Goal: Information Seeking & Learning: Learn about a topic

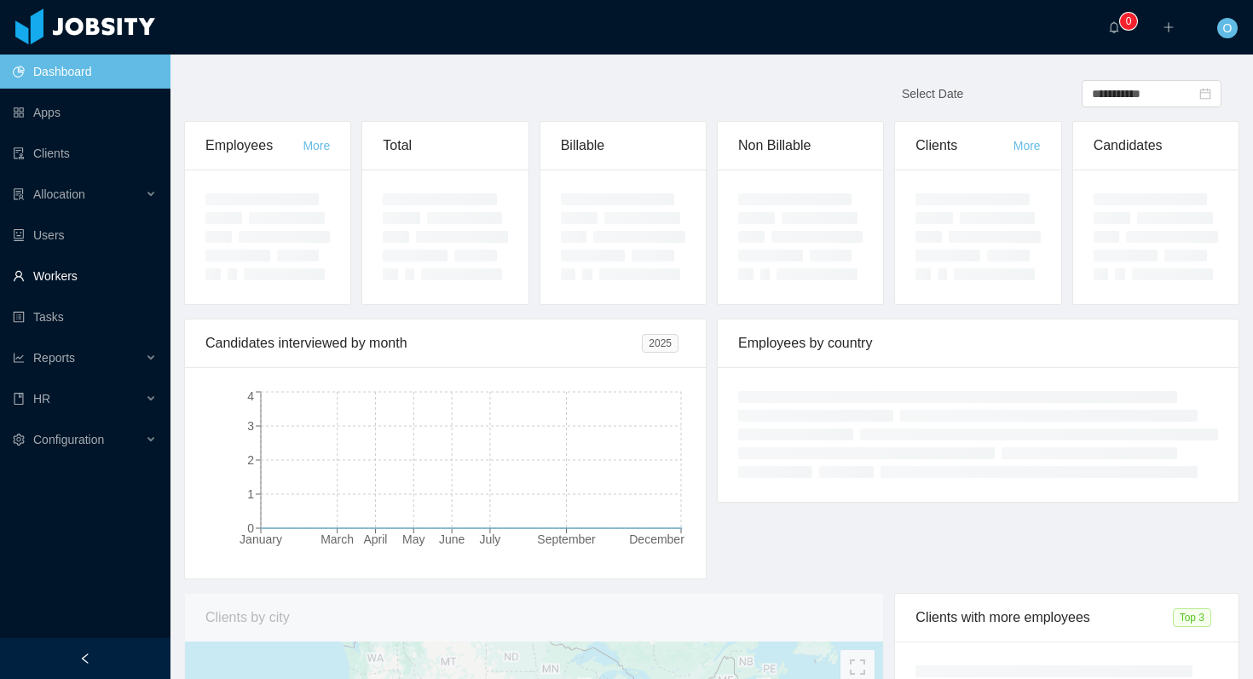
click at [78, 283] on link "Workers" at bounding box center [85, 276] width 144 height 34
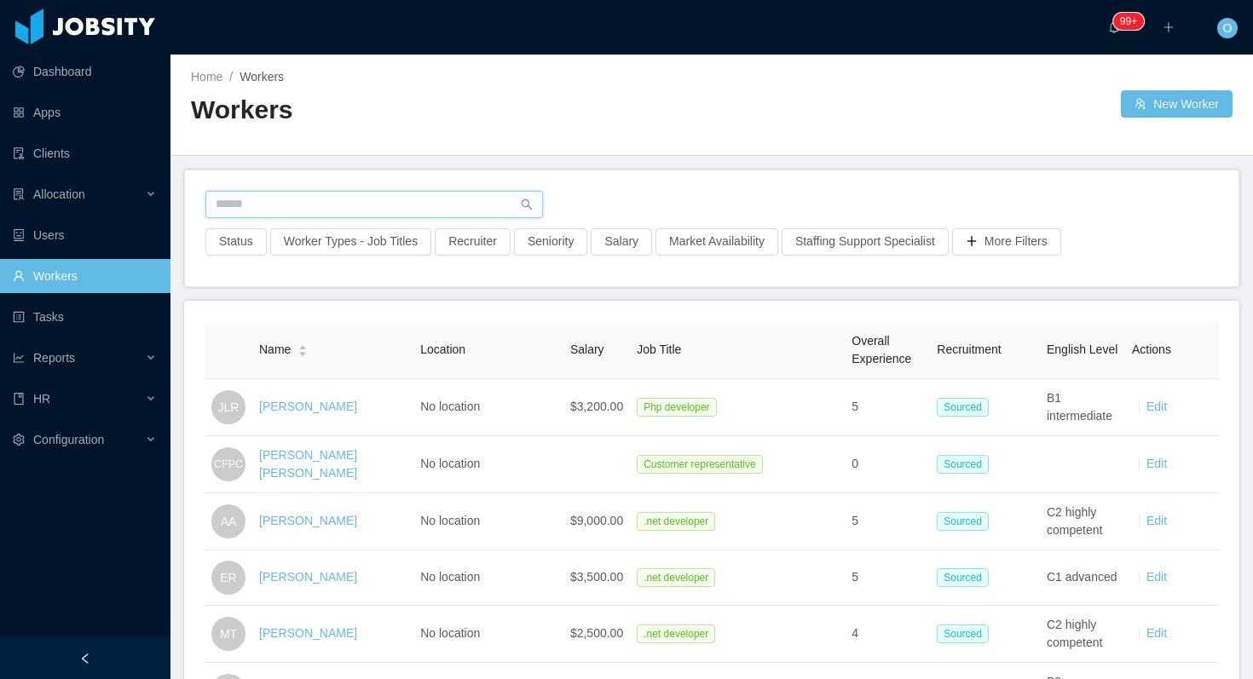
click at [261, 209] on input "text" at bounding box center [373, 204] width 337 height 27
paste input "**********"
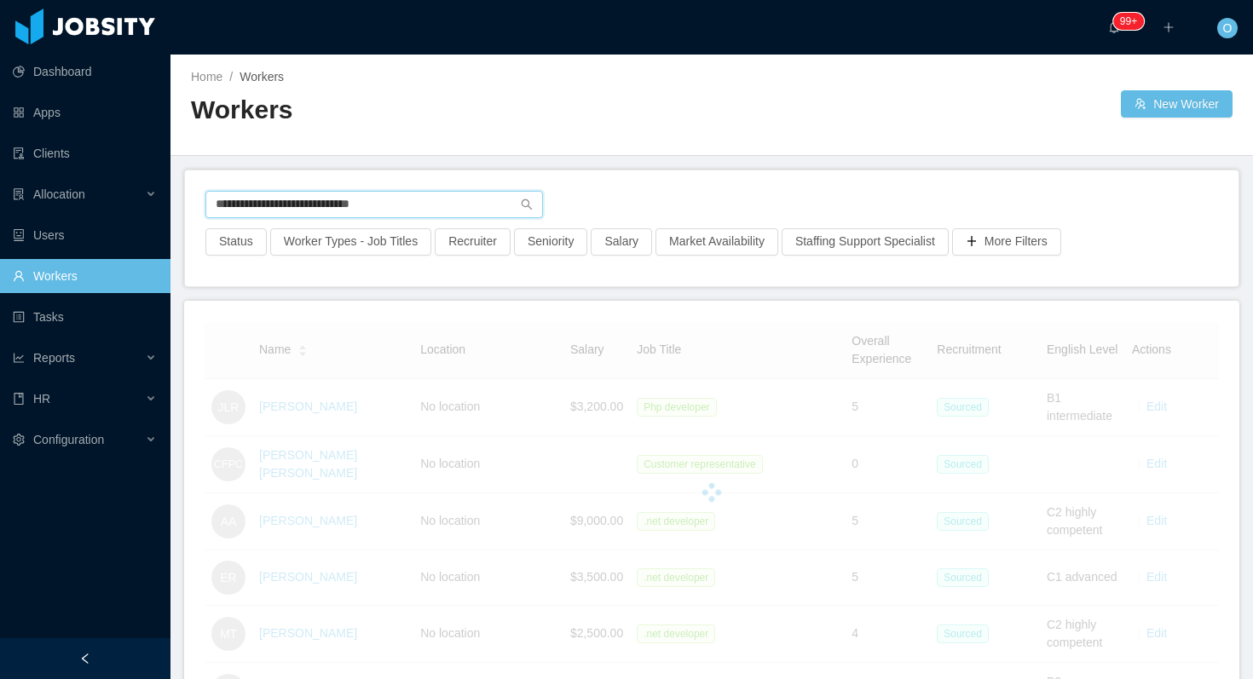
type input "**********"
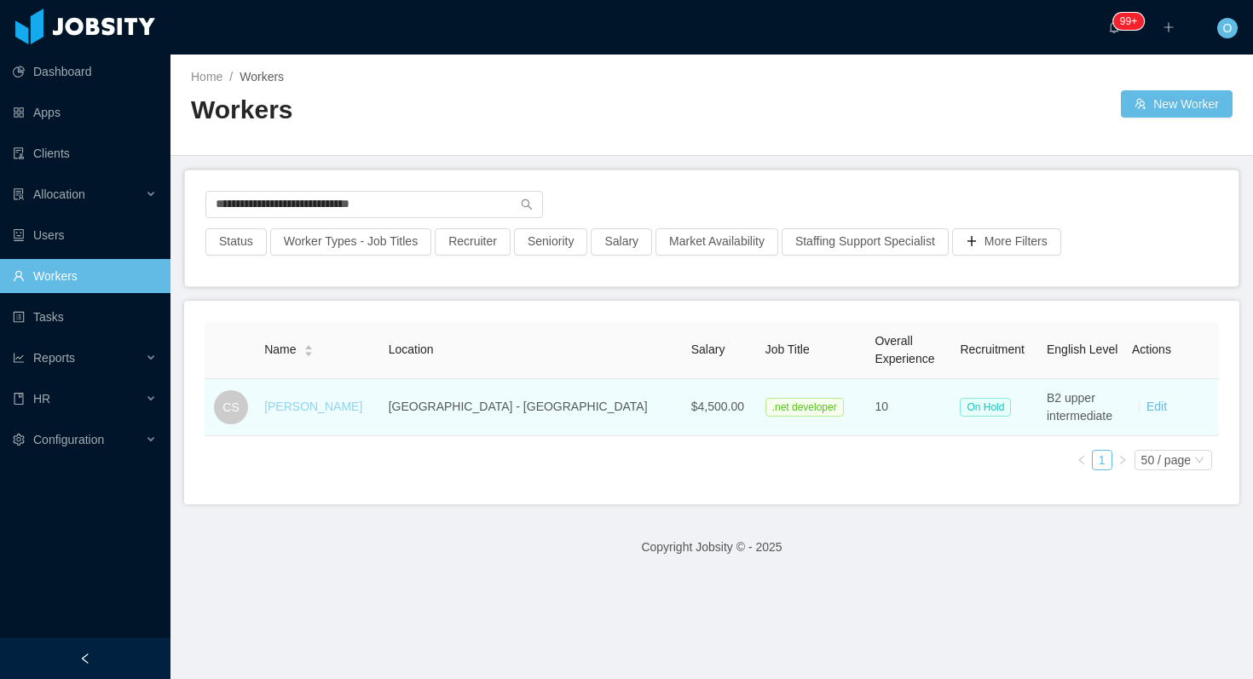
click at [311, 408] on link "[PERSON_NAME]" at bounding box center [313, 407] width 98 height 14
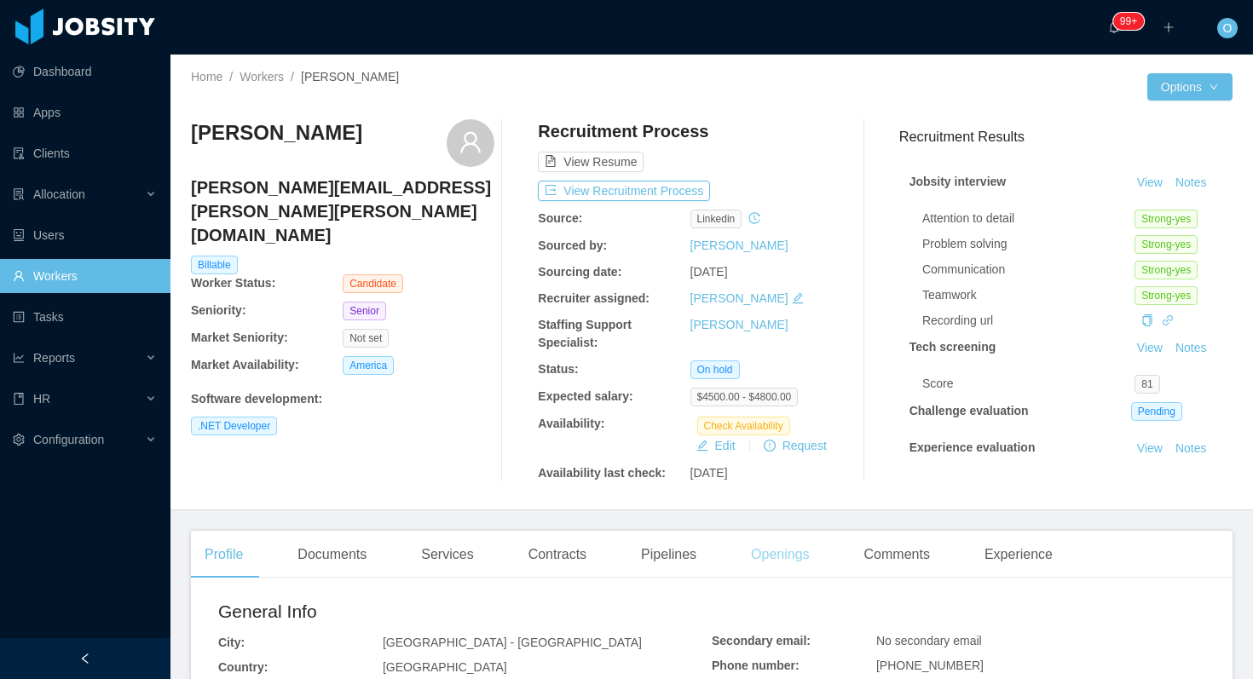
click at [803, 561] on div "Openings" at bounding box center [780, 555] width 86 height 48
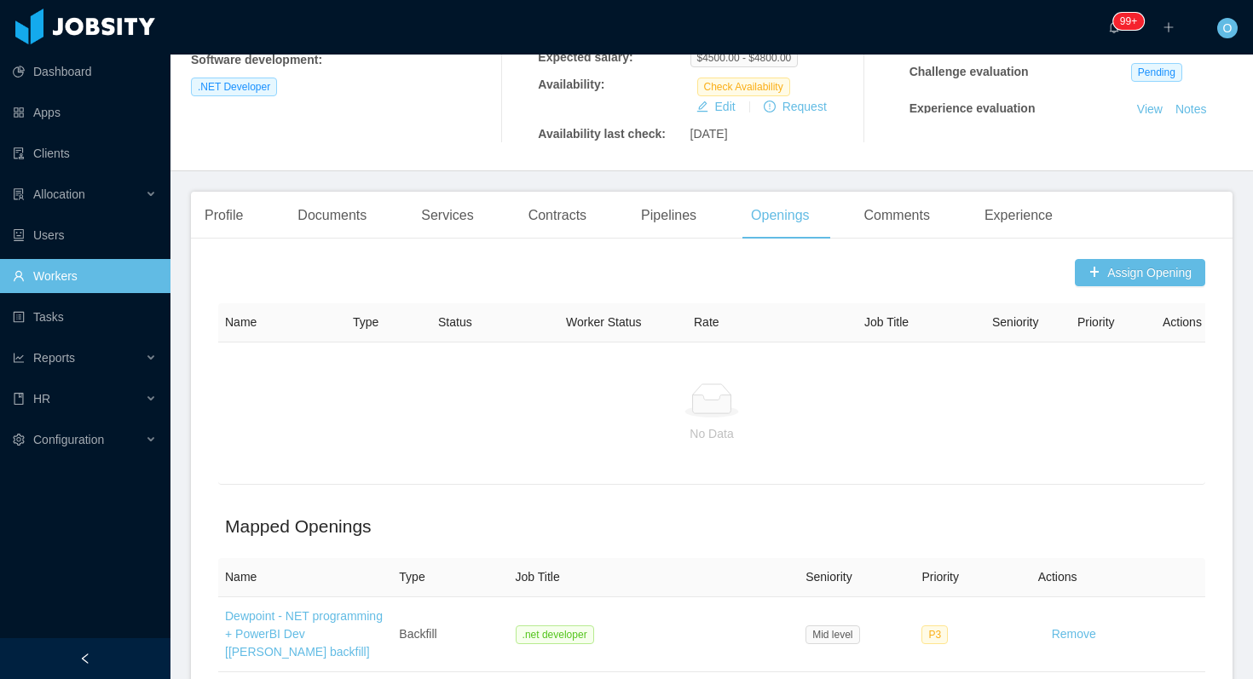
scroll to position [262, 0]
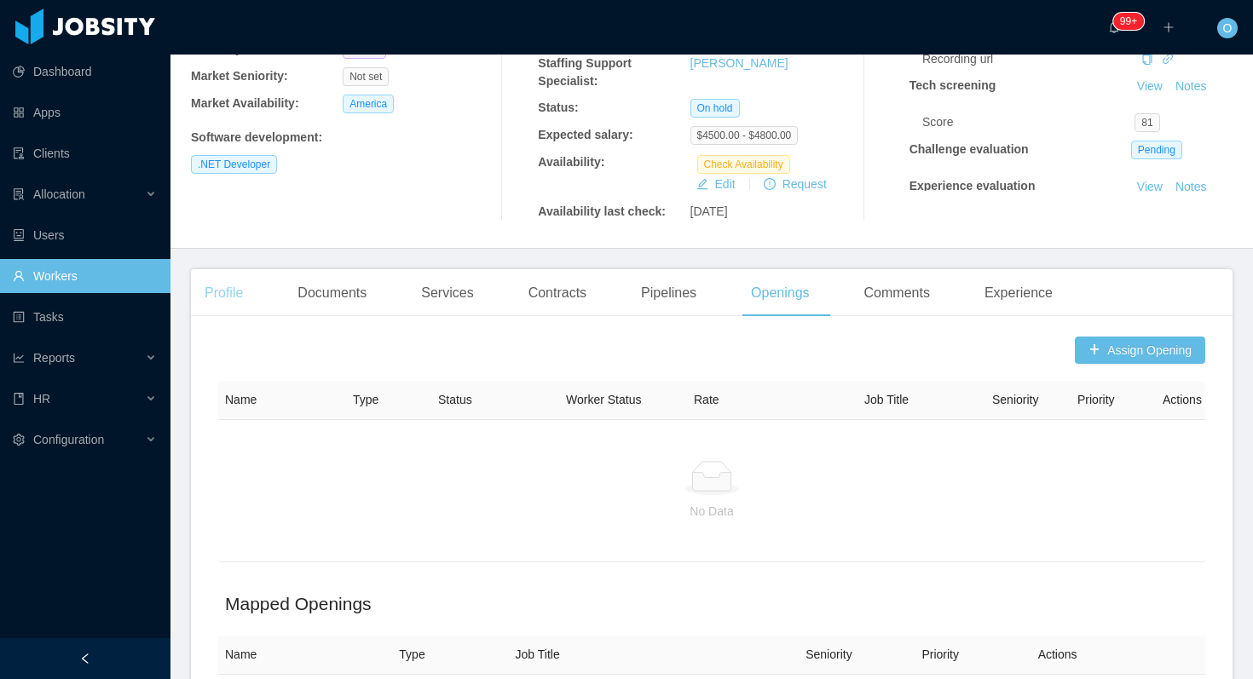
click at [215, 293] on div "Profile" at bounding box center [224, 293] width 66 height 48
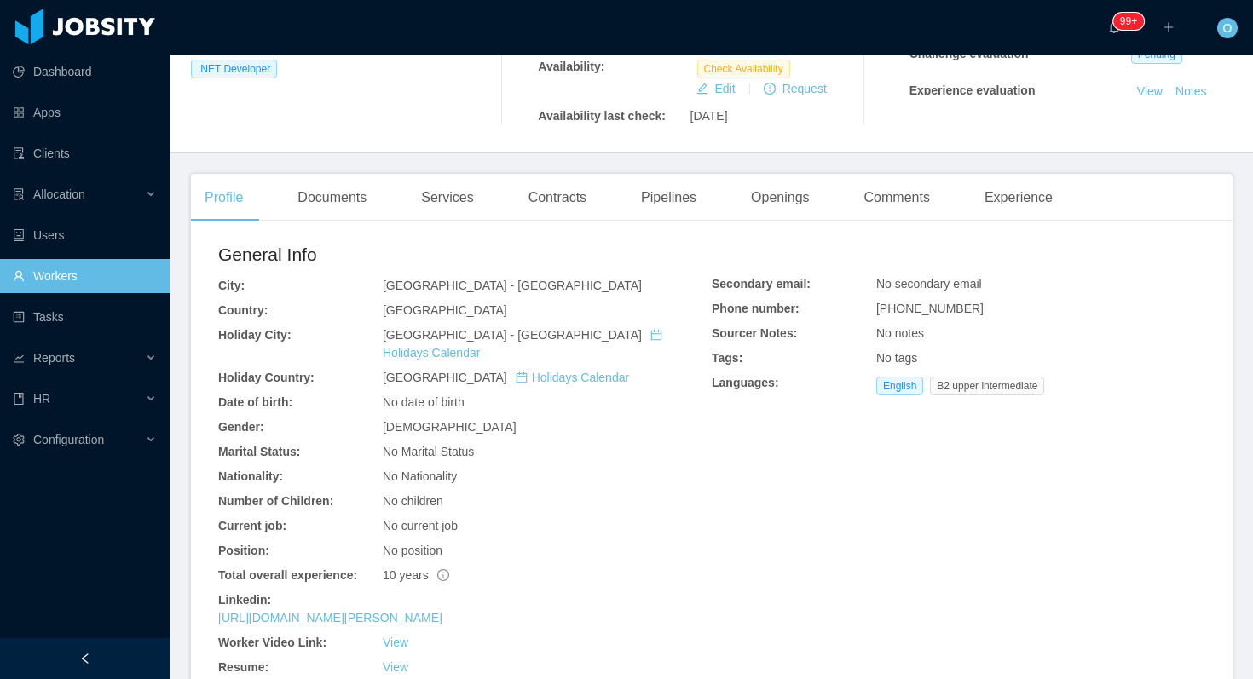
scroll to position [420, 0]
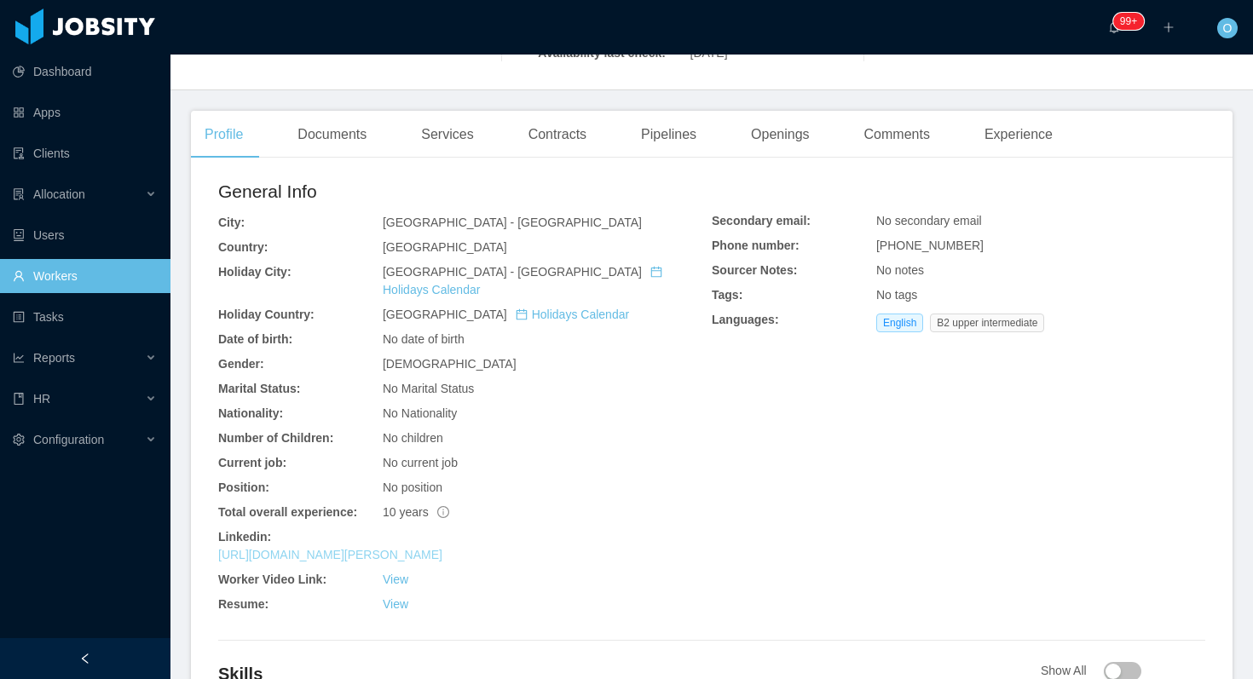
click at [422, 548] on link "https://www.linkedin.com/in/charles-silva-5a86a425" at bounding box center [330, 555] width 224 height 14
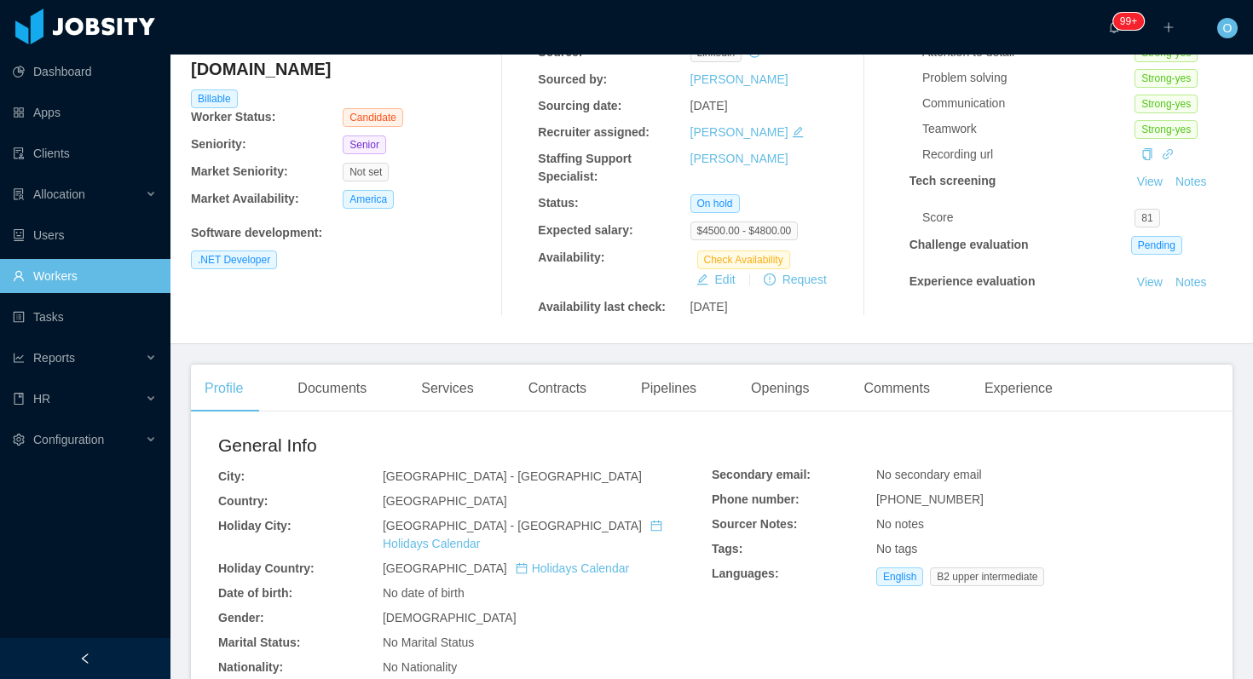
scroll to position [101, 0]
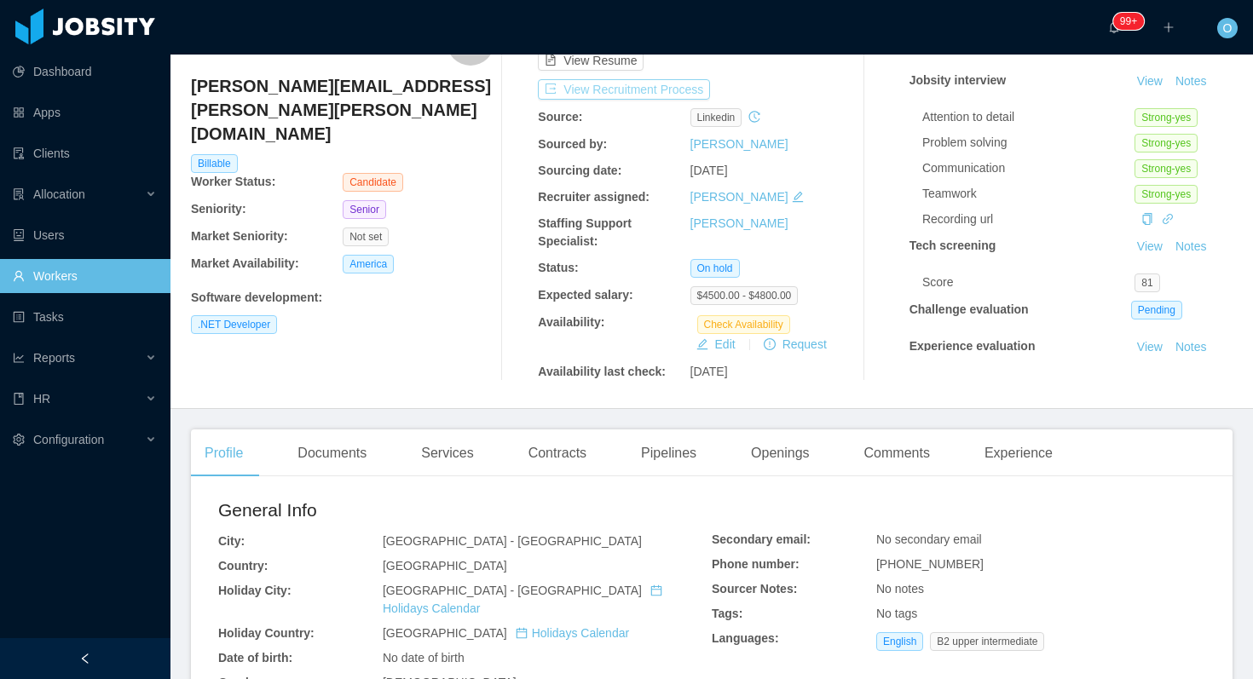
click at [666, 83] on button "View Recruitment Process" at bounding box center [624, 89] width 172 height 20
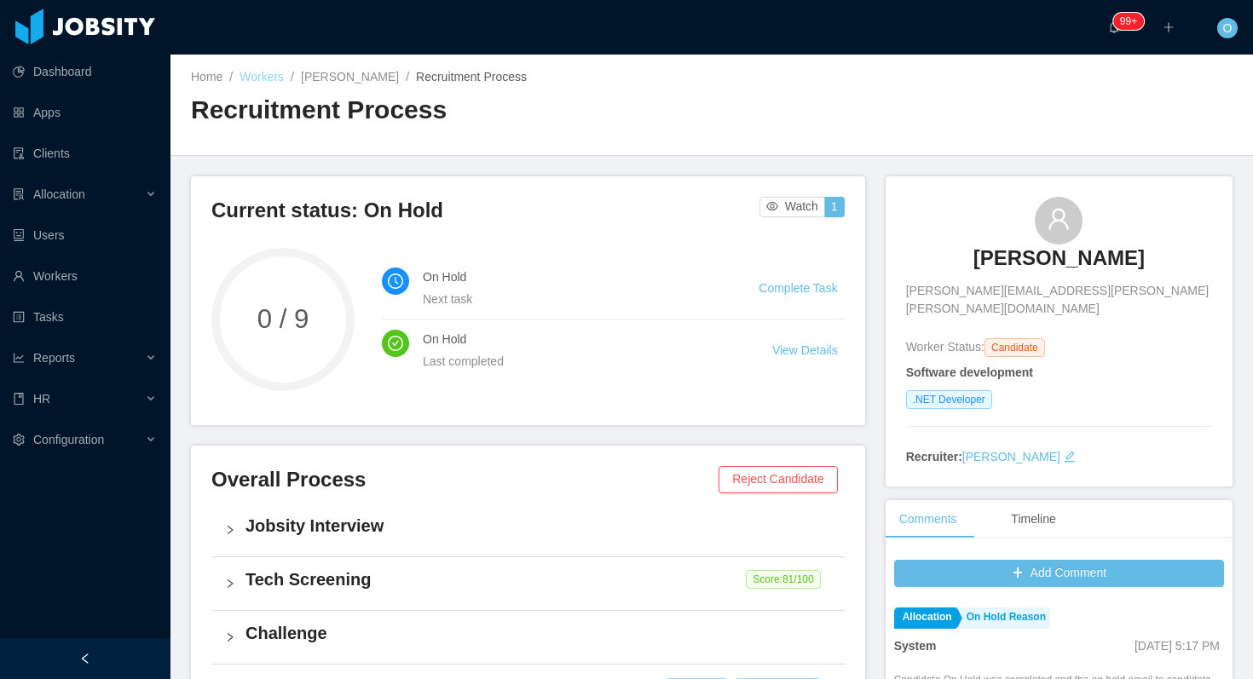
click at [275, 78] on link "Workers" at bounding box center [261, 77] width 44 height 14
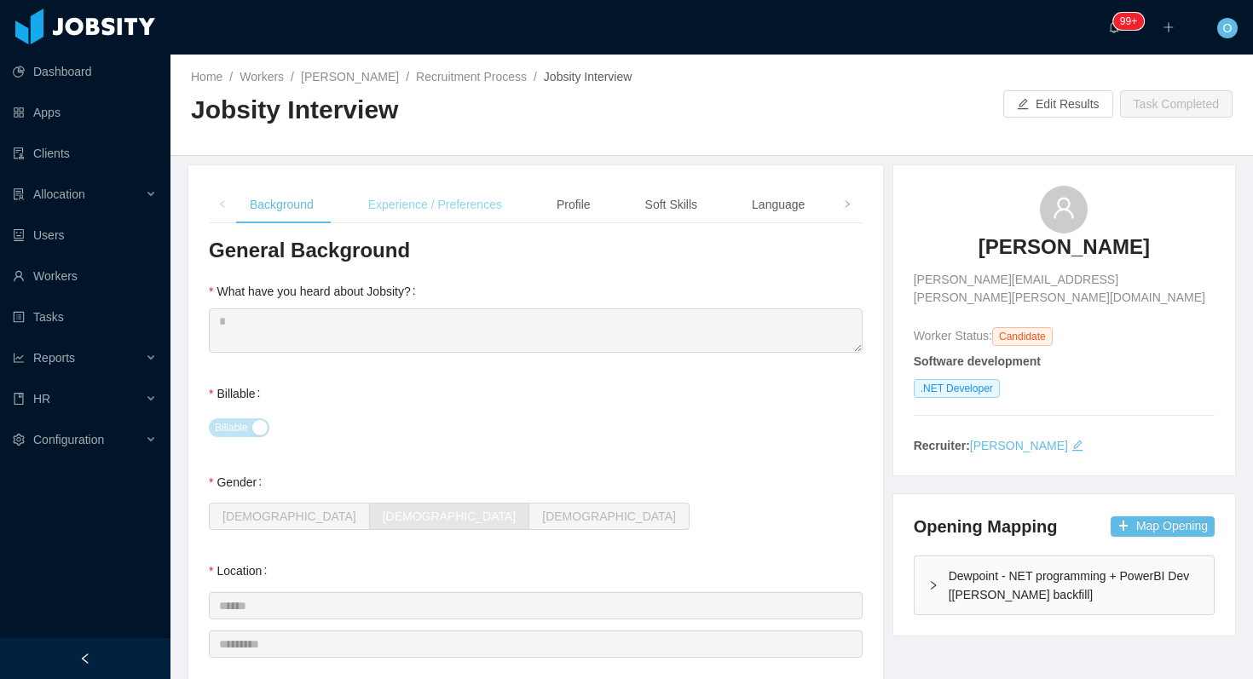
click at [438, 210] on div "Experience / Preferences" at bounding box center [435, 205] width 161 height 38
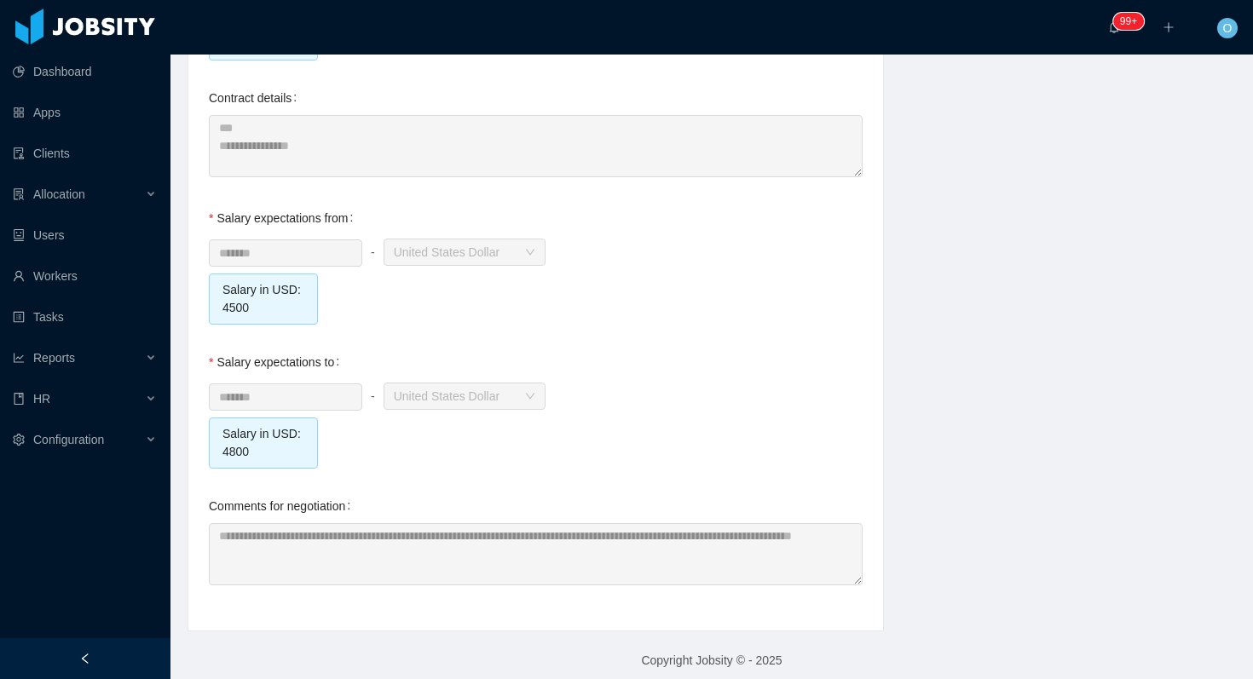
scroll to position [1835, 0]
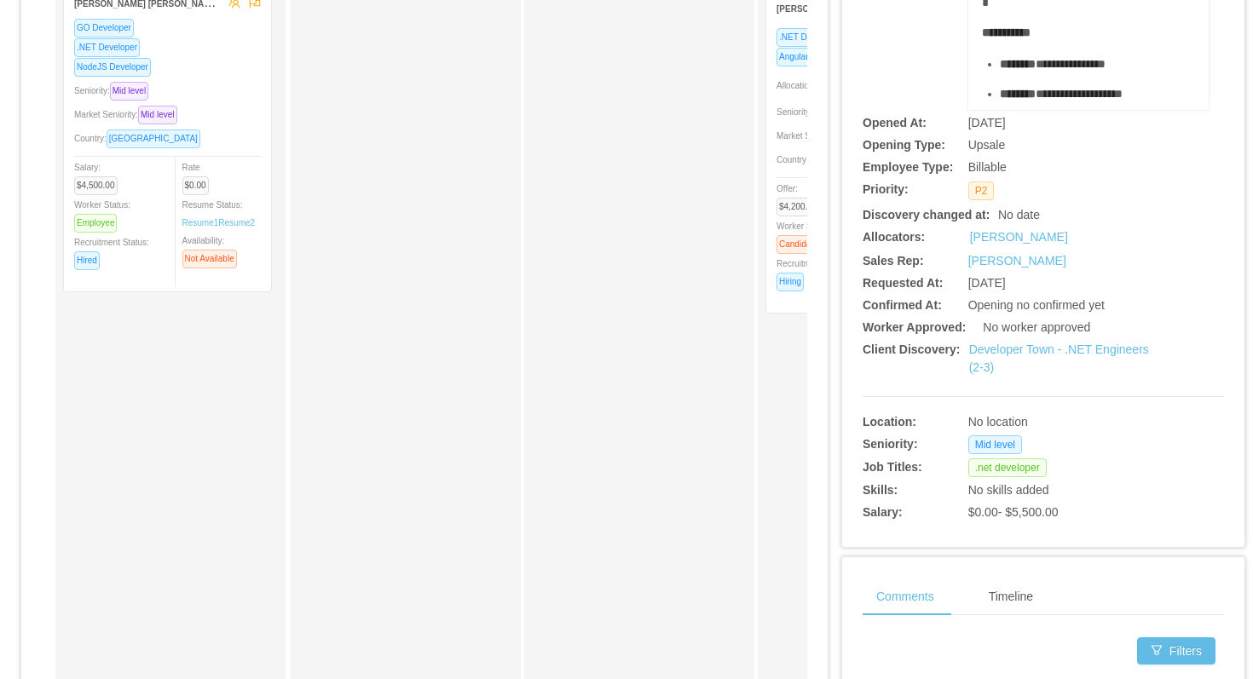
scroll to position [234, 0]
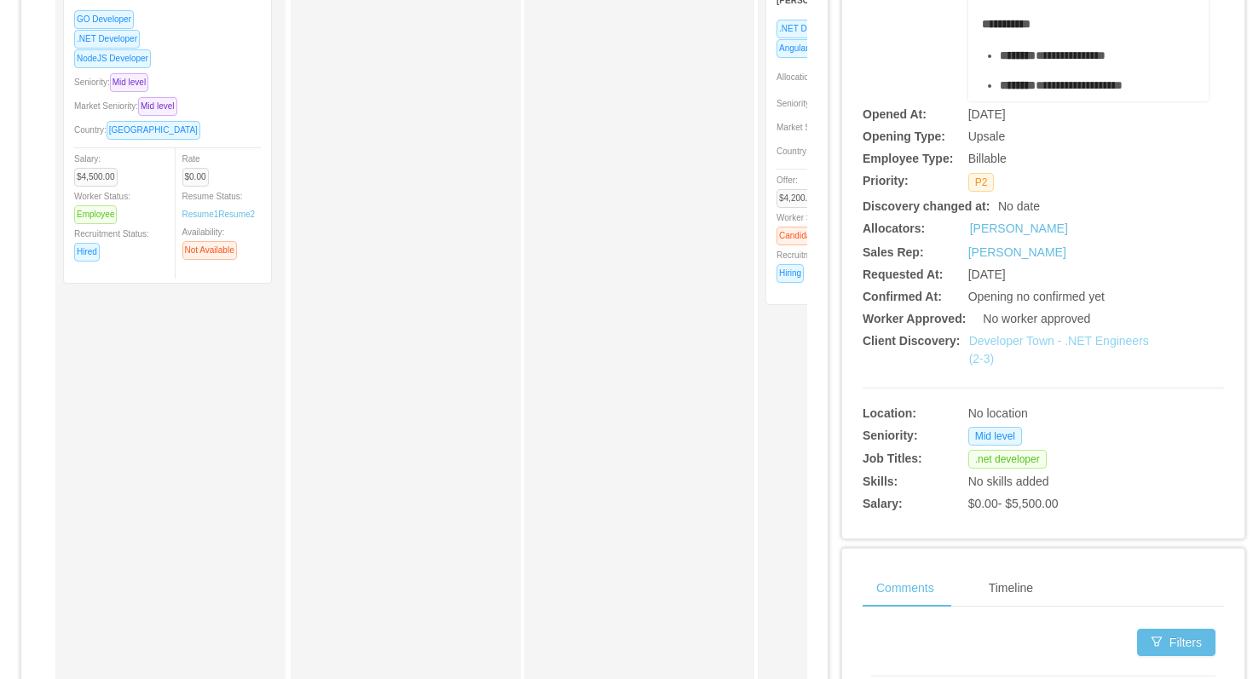
click at [1008, 340] on link "Developer Town - .NET Engineers (2-3)" at bounding box center [1059, 350] width 180 height 32
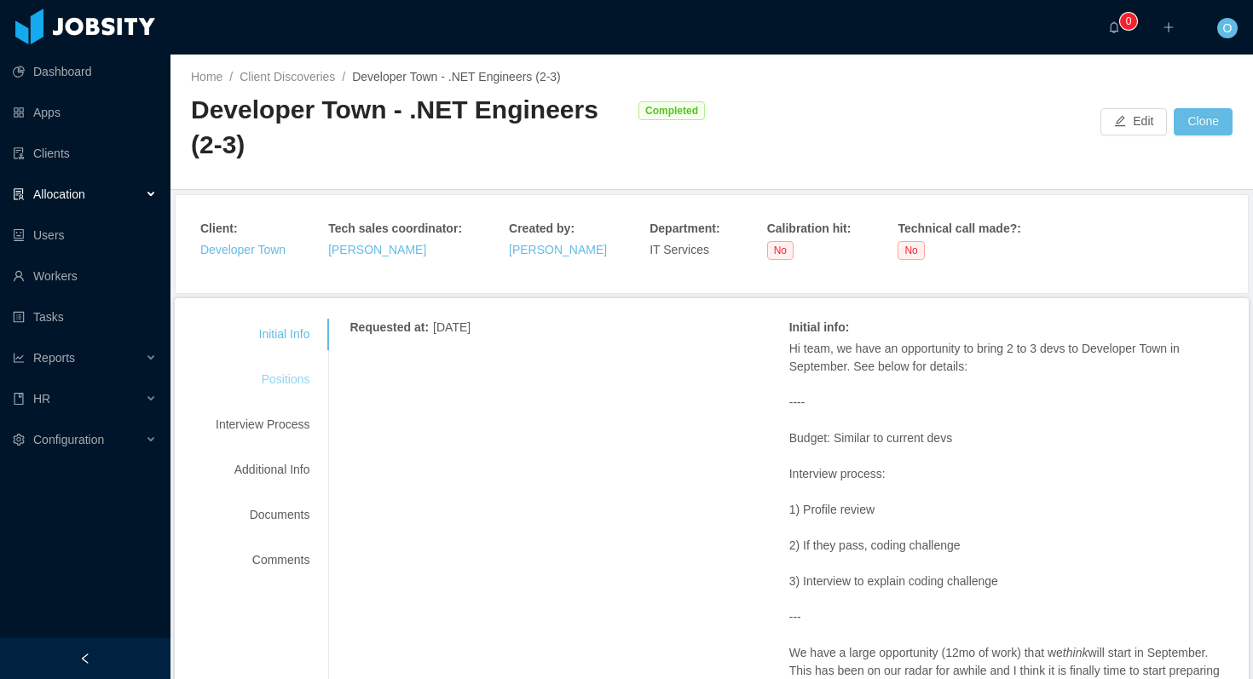
click at [302, 378] on div "Positions" at bounding box center [262, 380] width 135 height 32
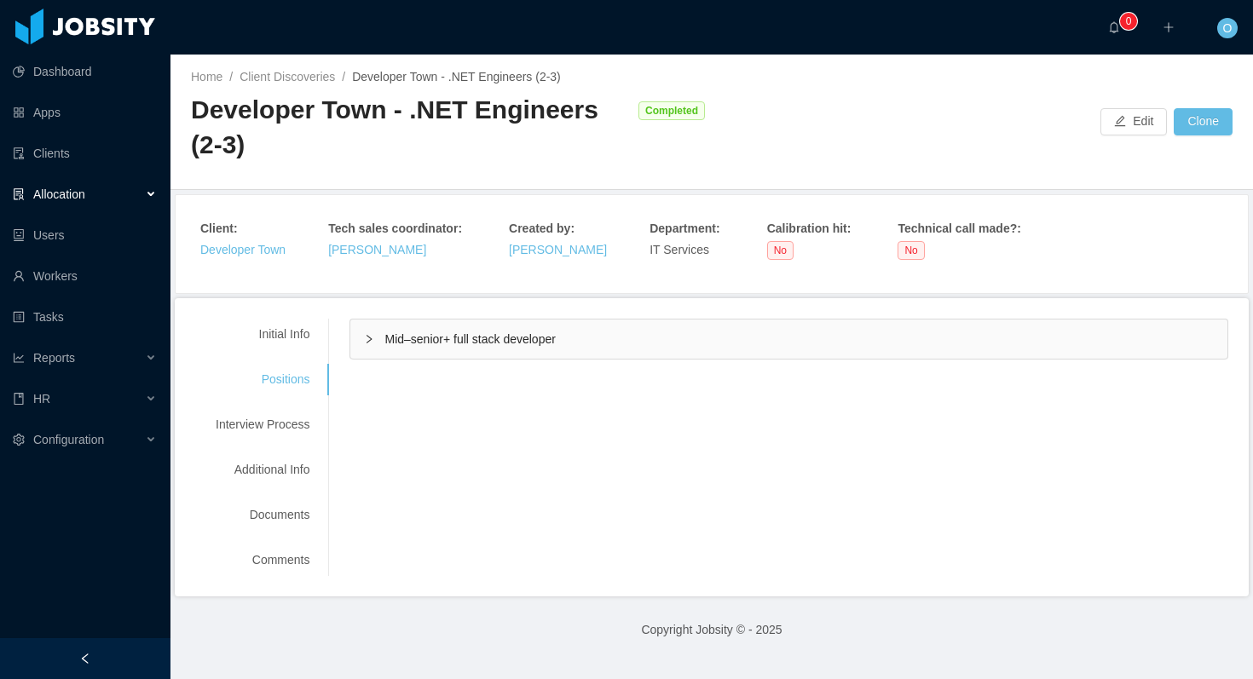
click at [369, 347] on div "Mid–senior+ full stack developer" at bounding box center [788, 339] width 877 height 39
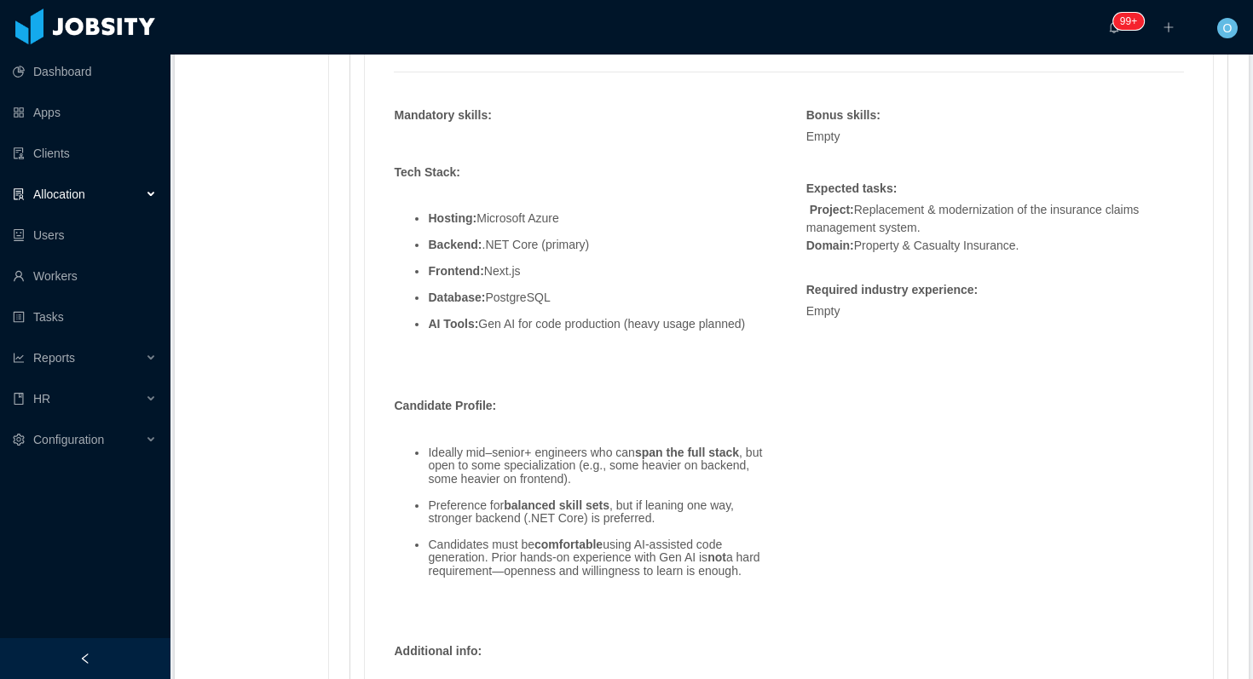
scroll to position [1220, 0]
